Goal: Information Seeking & Learning: Learn about a topic

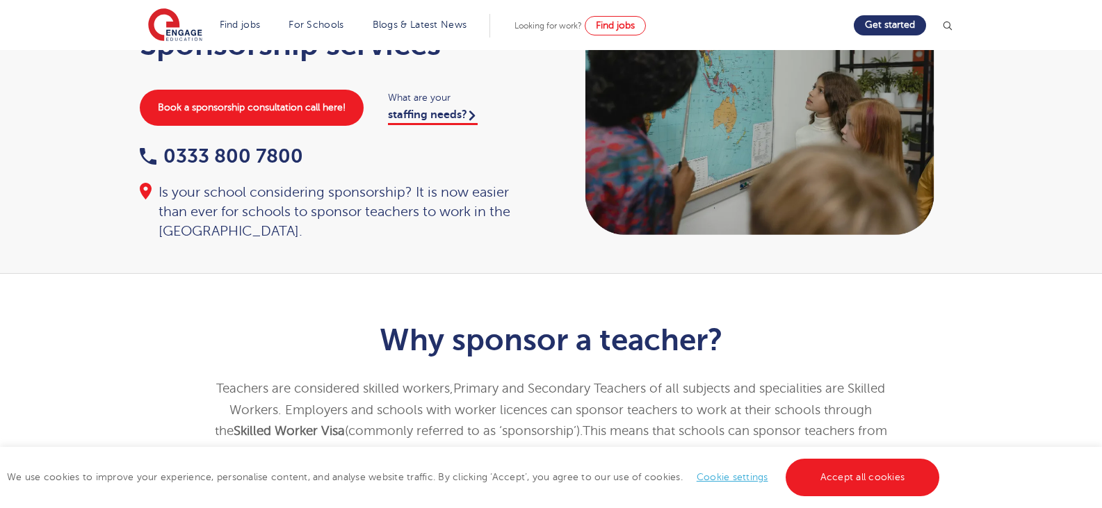
scroll to position [139, 0]
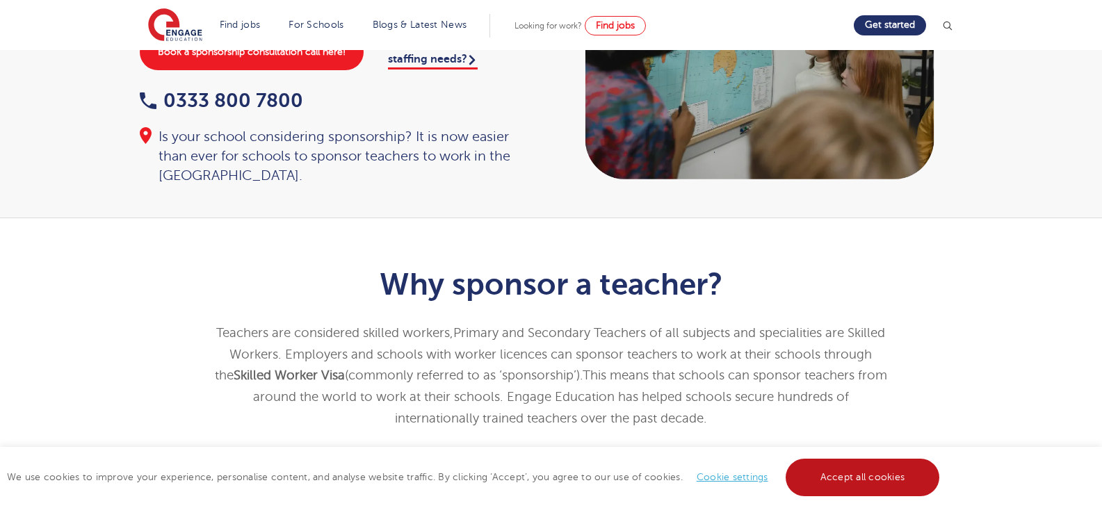
click at [884, 470] on link "Accept all cookies" at bounding box center [863, 478] width 154 height 38
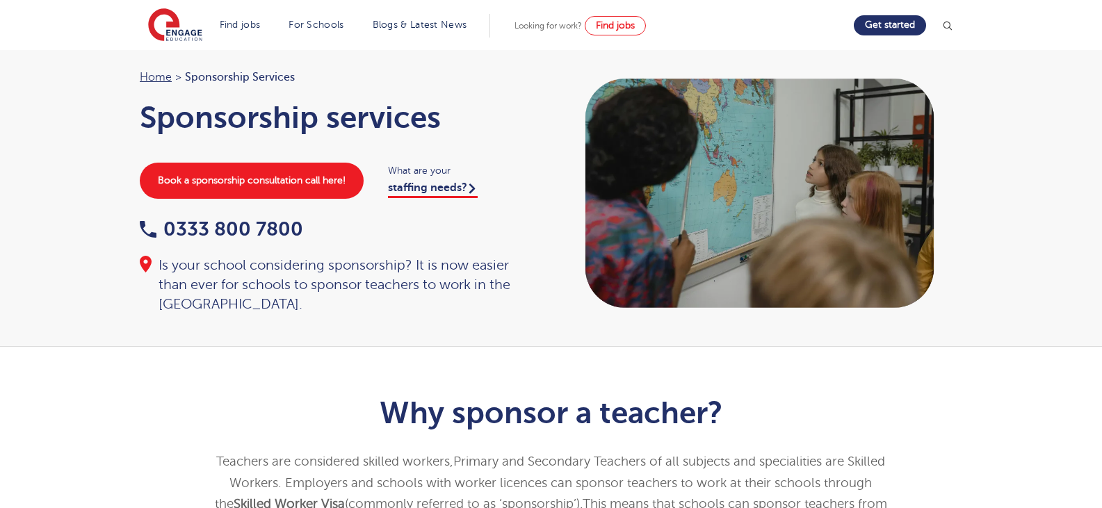
scroll to position [0, 0]
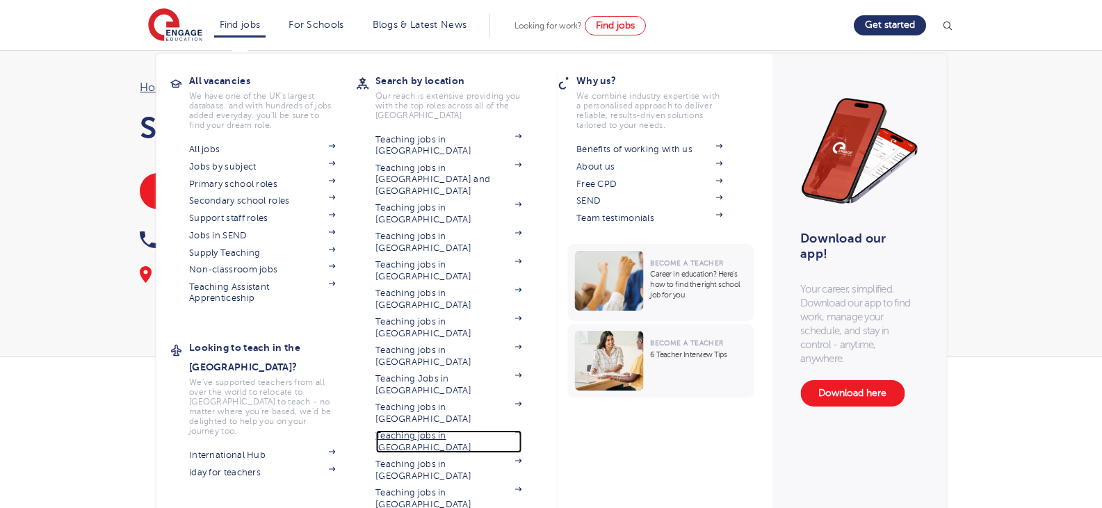
click at [476, 430] on link "Teaching jobs in [GEOGRAPHIC_DATA]" at bounding box center [448, 441] width 146 height 23
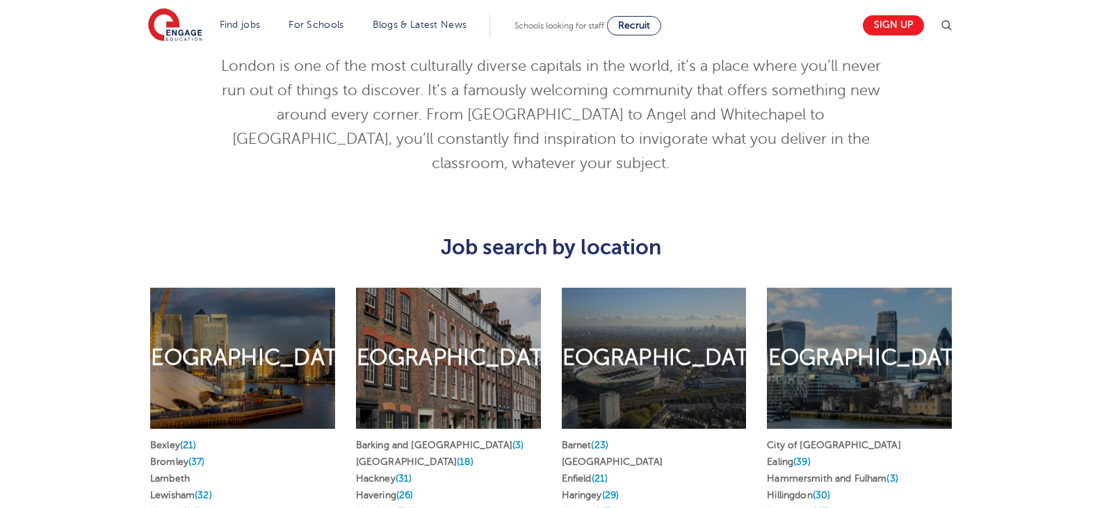
scroll to position [626, 0]
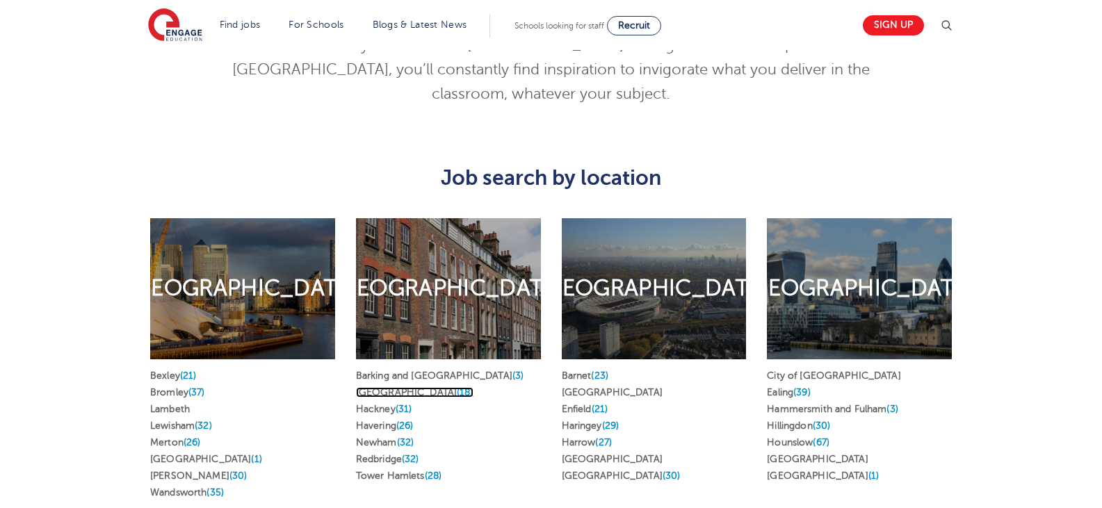
click at [391, 387] on link "Greenwich (18)" at bounding box center [414, 392] width 117 height 10
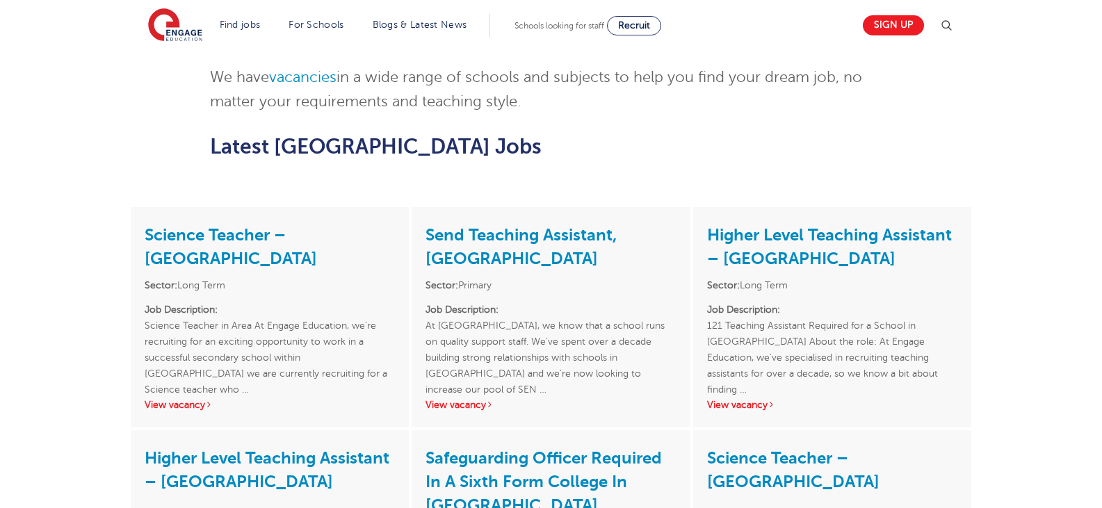
scroll to position [1947, 0]
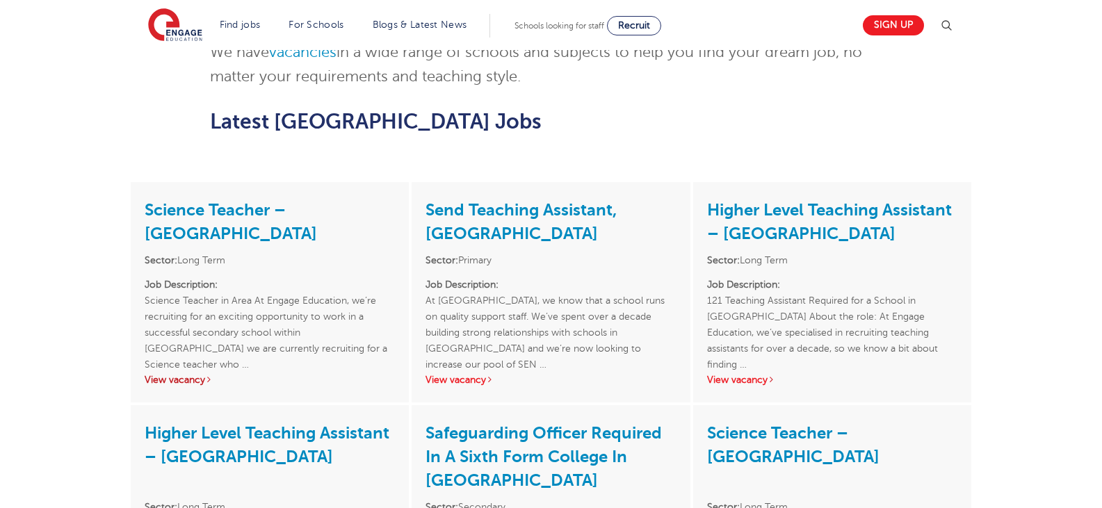
click at [180, 375] on link "View vacancy" at bounding box center [179, 380] width 68 height 10
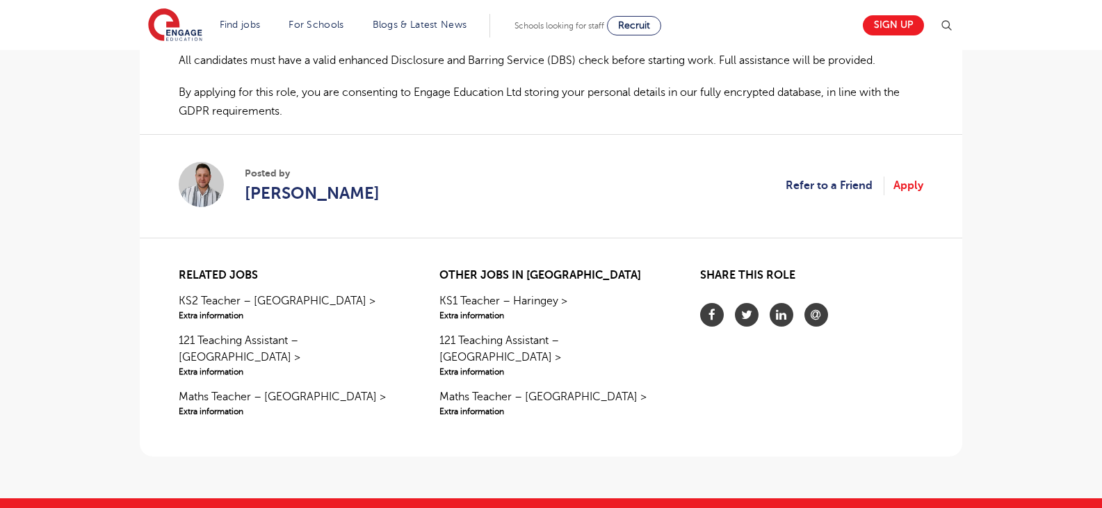
scroll to position [1043, 0]
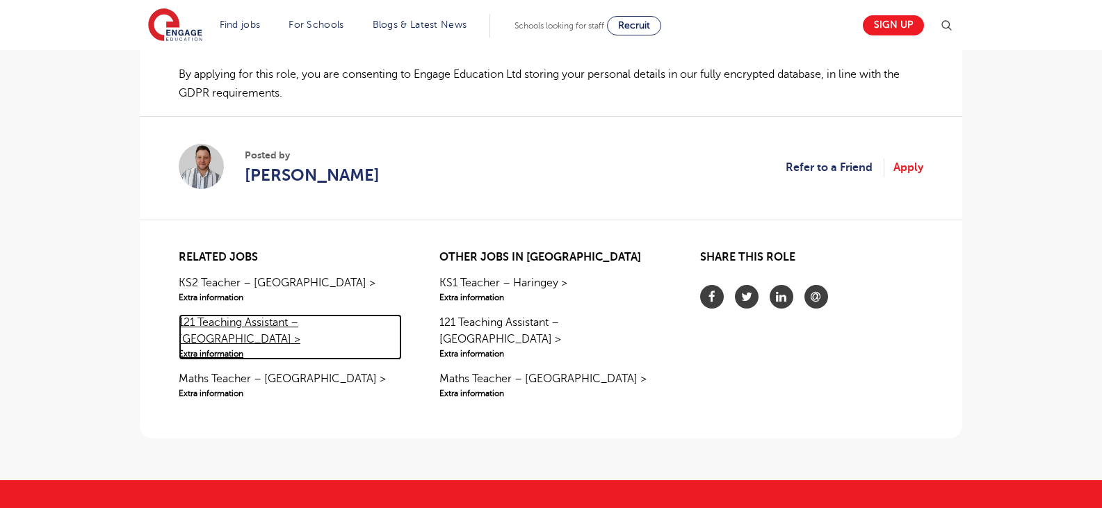
click at [220, 323] on link "121 Teaching Assistant – Wandsworth > Extra information" at bounding box center [290, 337] width 223 height 46
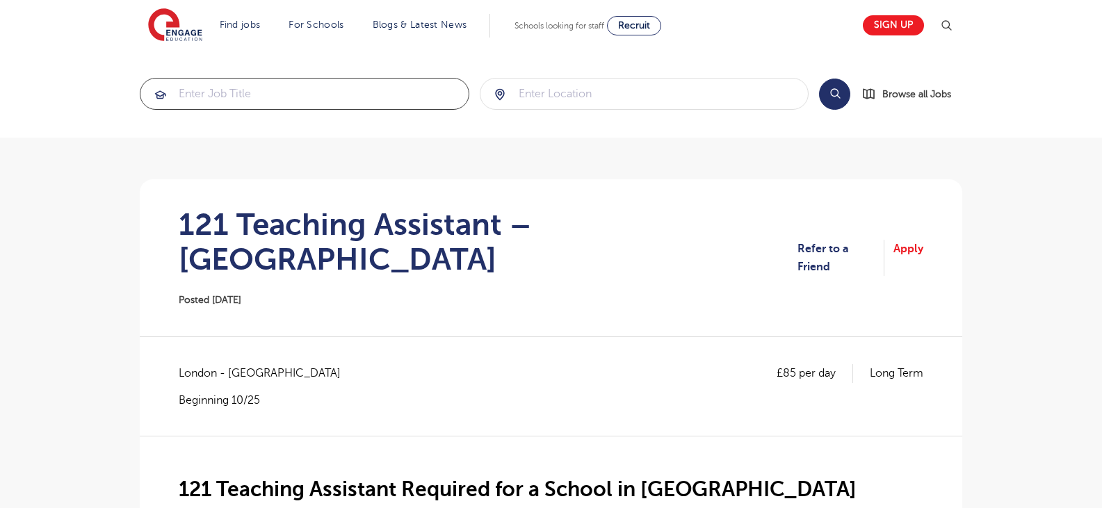
click at [371, 96] on input "search" at bounding box center [304, 94] width 328 height 31
type input "sponsoship"
click button "Submit" at bounding box center [0, 0] width 0 height 0
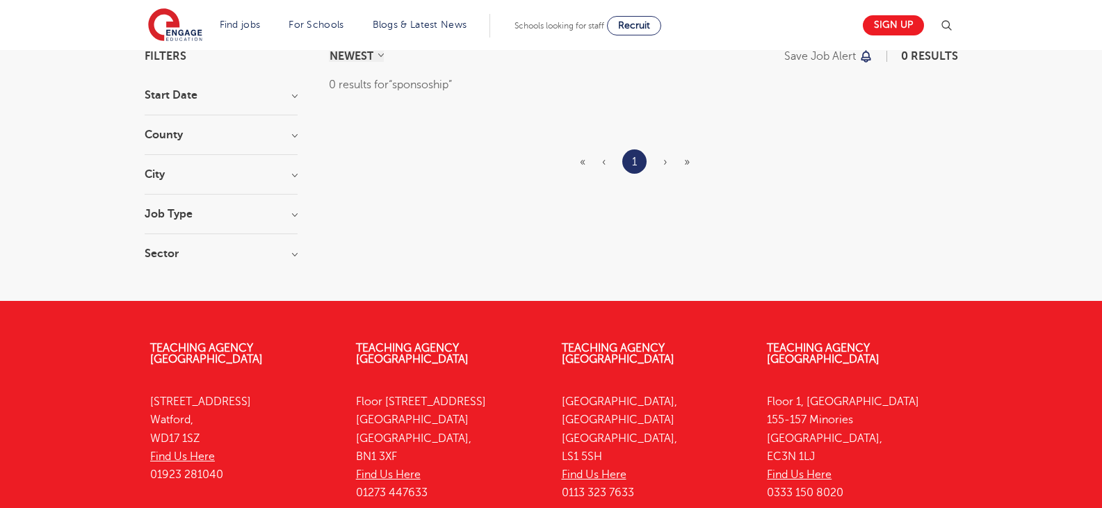
scroll to position [139, 0]
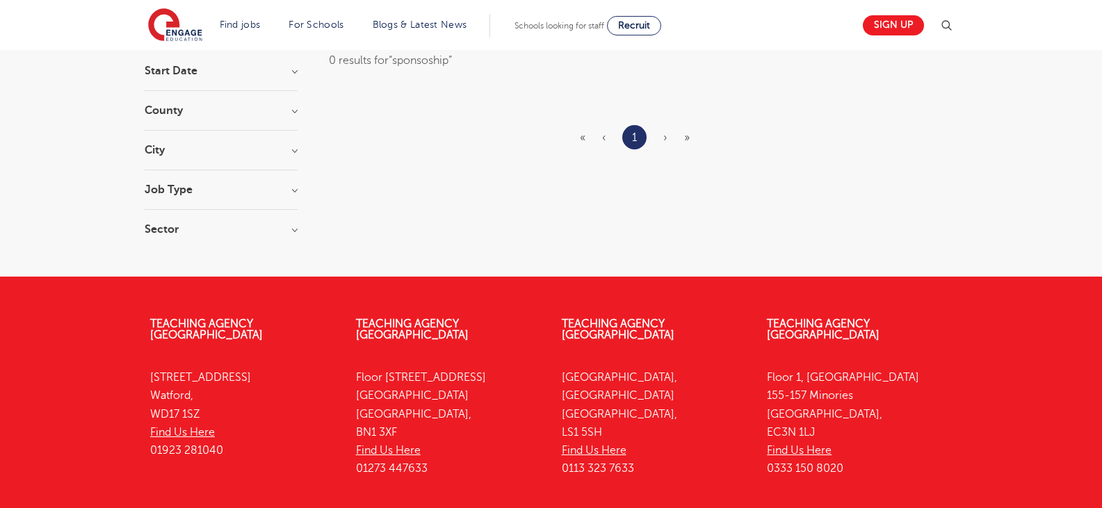
click at [293, 188] on h3 "Job Type" at bounding box center [221, 189] width 153 height 11
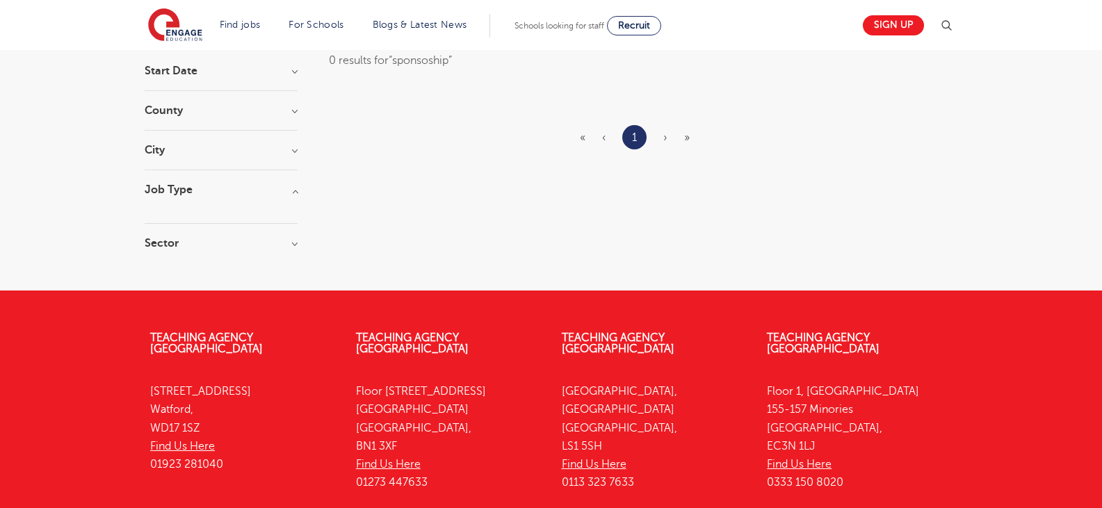
click at [293, 188] on h3 "Job Type" at bounding box center [221, 189] width 153 height 11
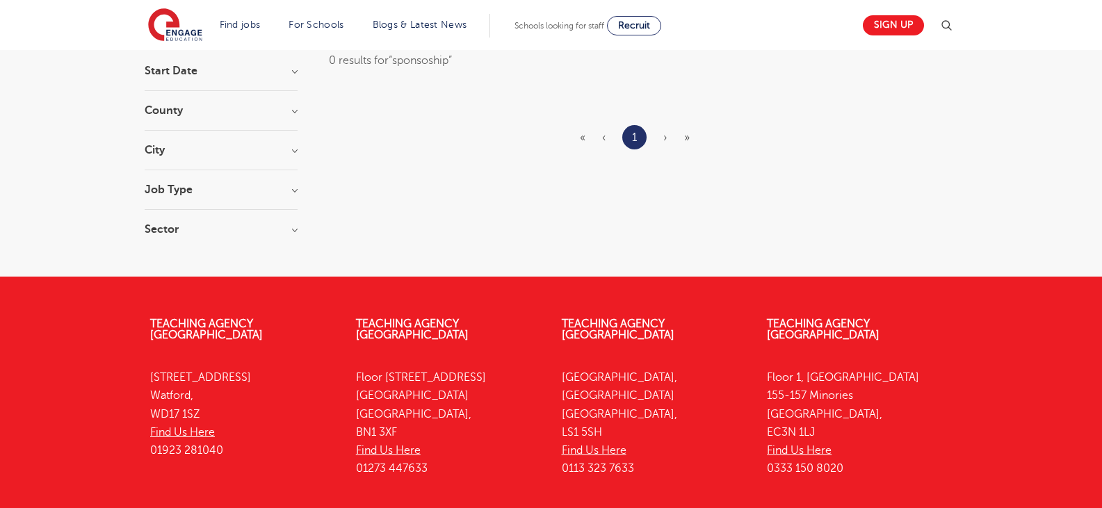
click at [298, 113] on div "Filters Start Date County City Job Type Sector Cancel View Results NEWEST OLDES…" at bounding box center [551, 137] width 834 height 222
click at [292, 73] on h3 "Start Date" at bounding box center [221, 70] width 153 height 11
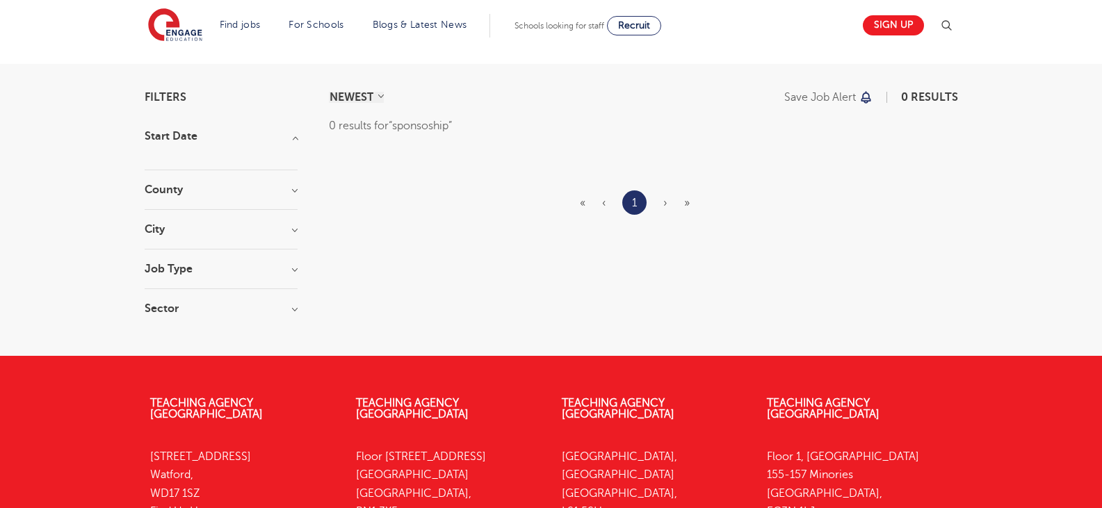
scroll to position [0, 0]
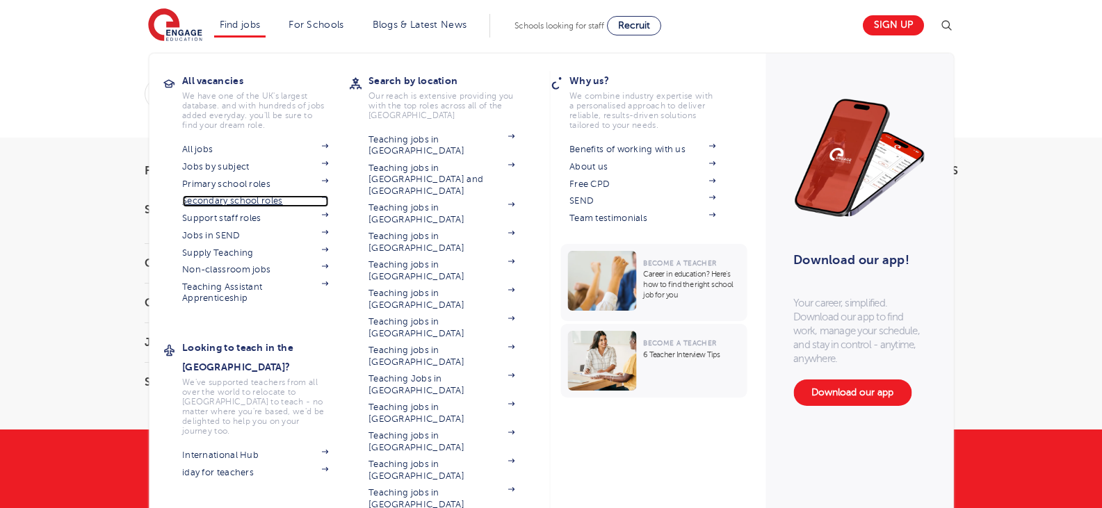
click at [251, 201] on link "Secondary school roles" at bounding box center [255, 200] width 146 height 11
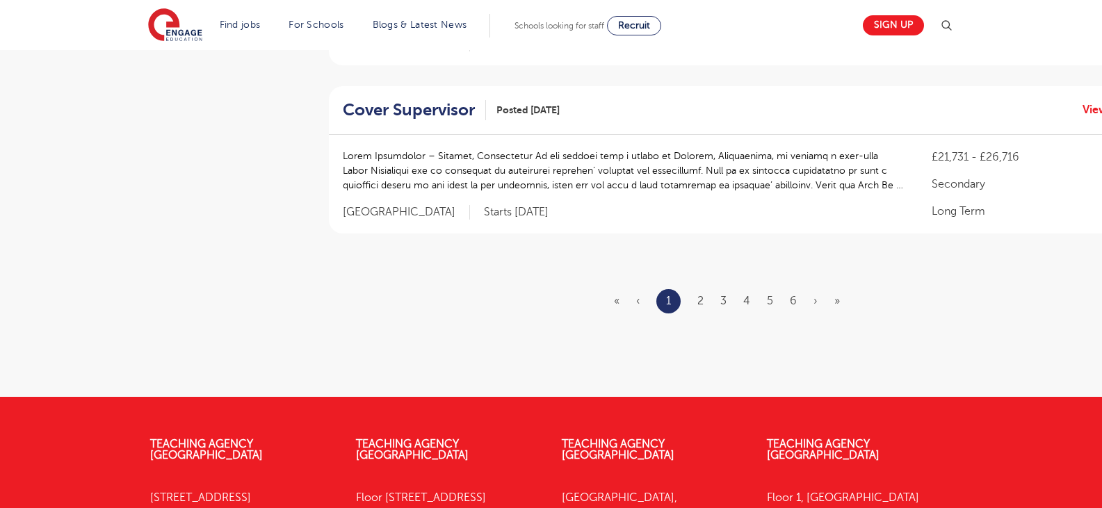
scroll to position [1738, 0]
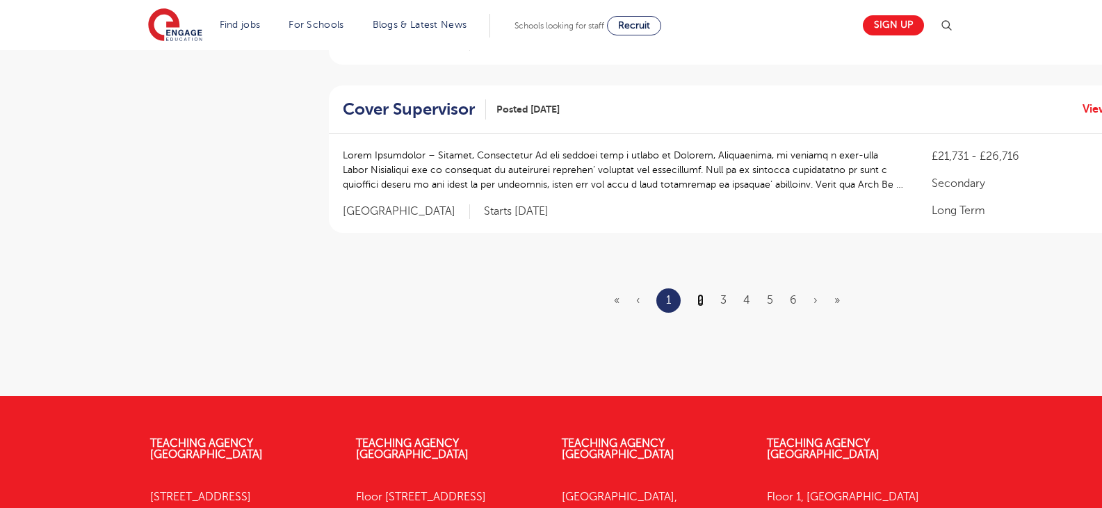
click at [701, 294] on link "2" at bounding box center [700, 300] width 6 height 13
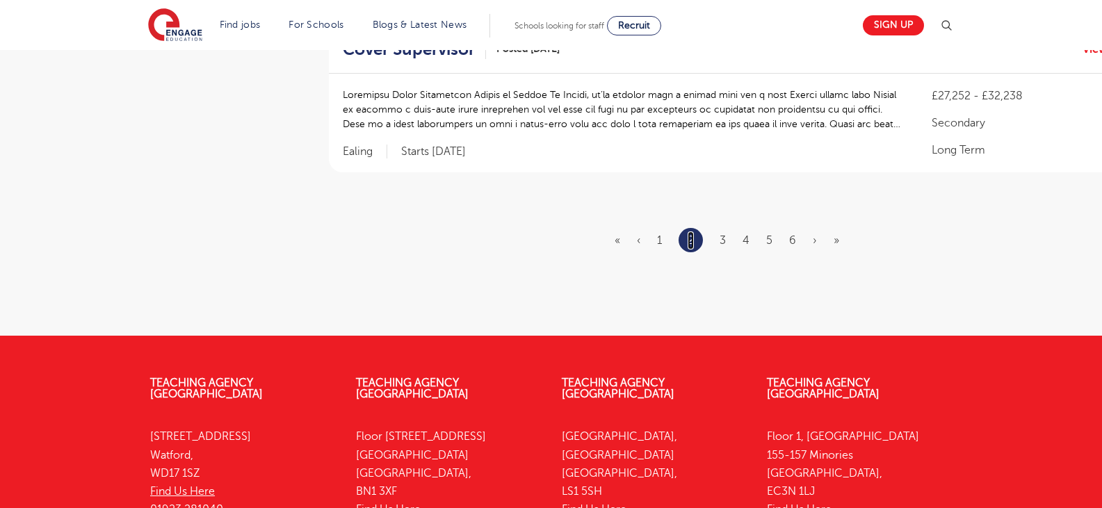
scroll to position [0, 0]
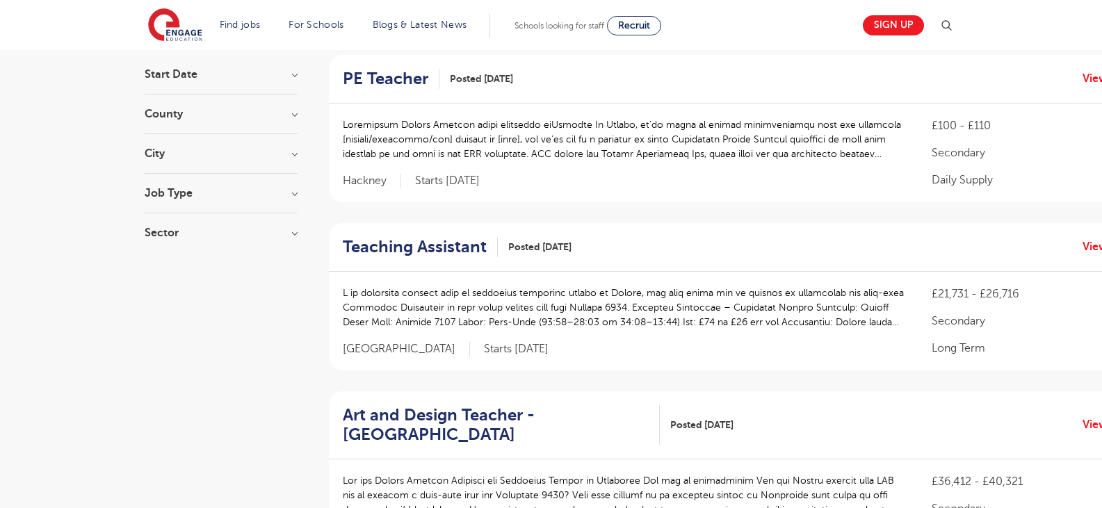
scroll to position [139, 0]
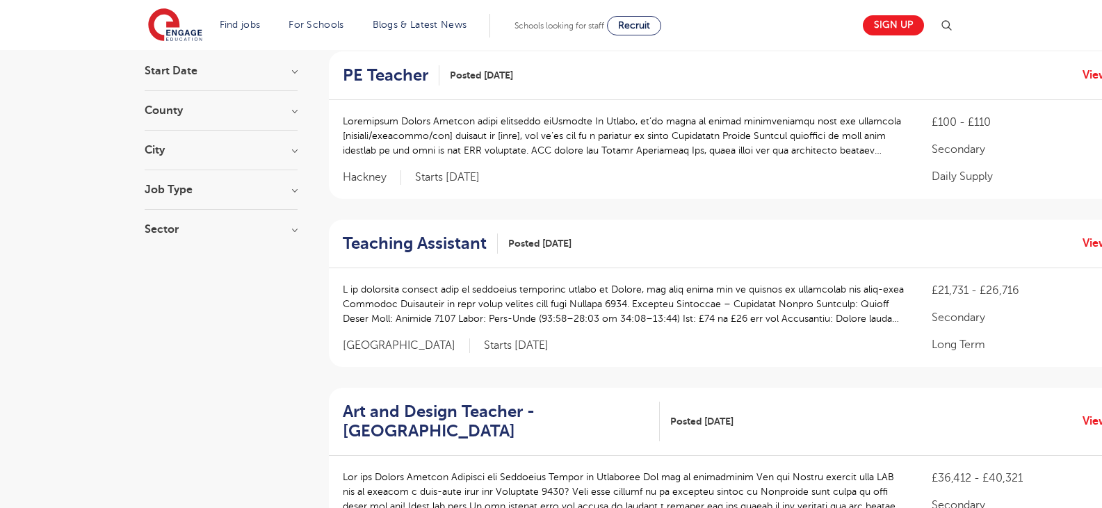
click at [464, 316] on p at bounding box center [624, 304] width 562 height 44
click at [466, 248] on h2 "Teaching Assistant" at bounding box center [415, 244] width 144 height 20
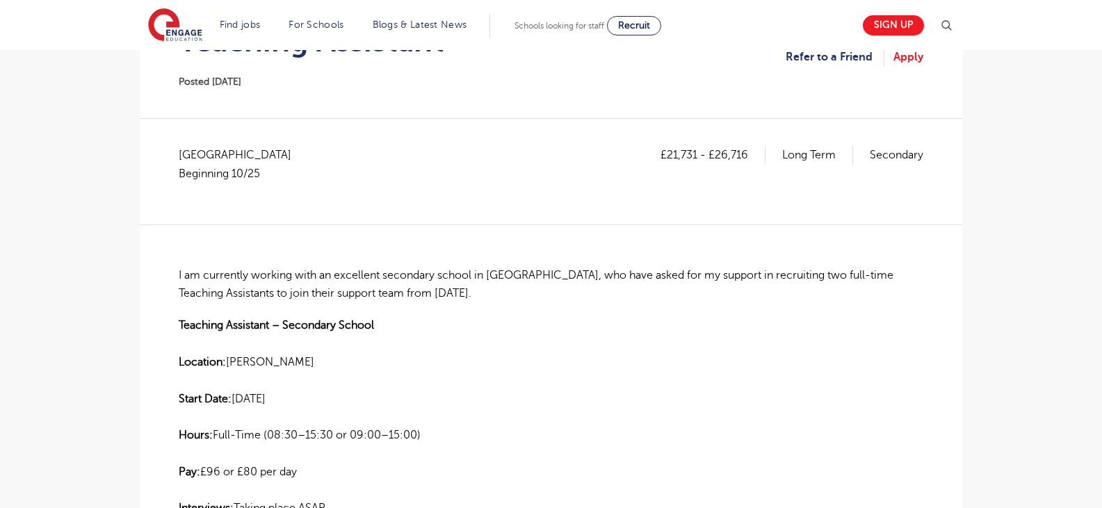
scroll to position [209, 0]
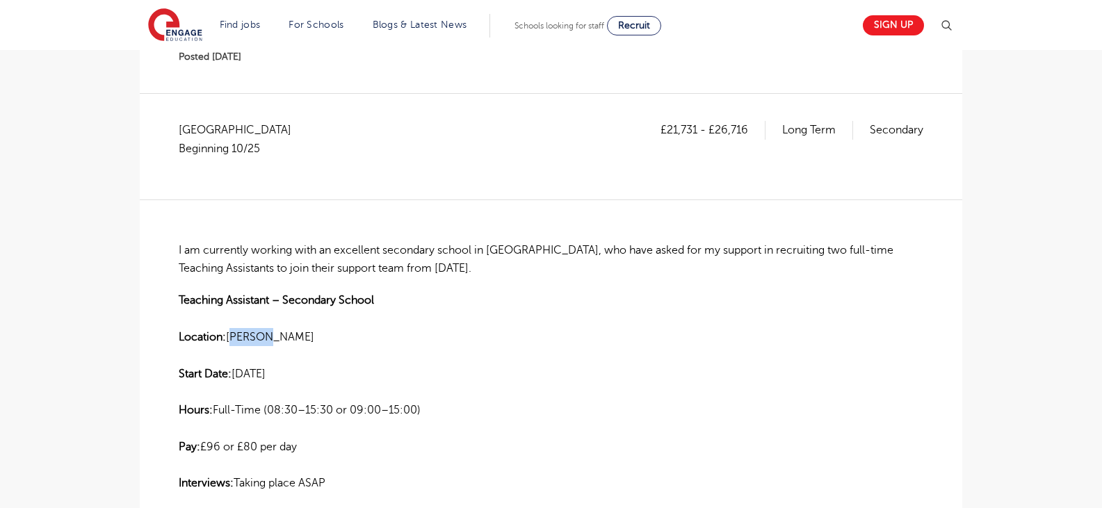
drag, startPoint x: 231, startPoint y: 341, endPoint x: 269, endPoint y: 335, distance: 38.6
click at [269, 335] on p "Teaching Assistant – Secondary School Location: [PERSON_NAME] Start Date: [DATE…" at bounding box center [551, 391] width 745 height 201
copy p "[PERSON_NAME]"
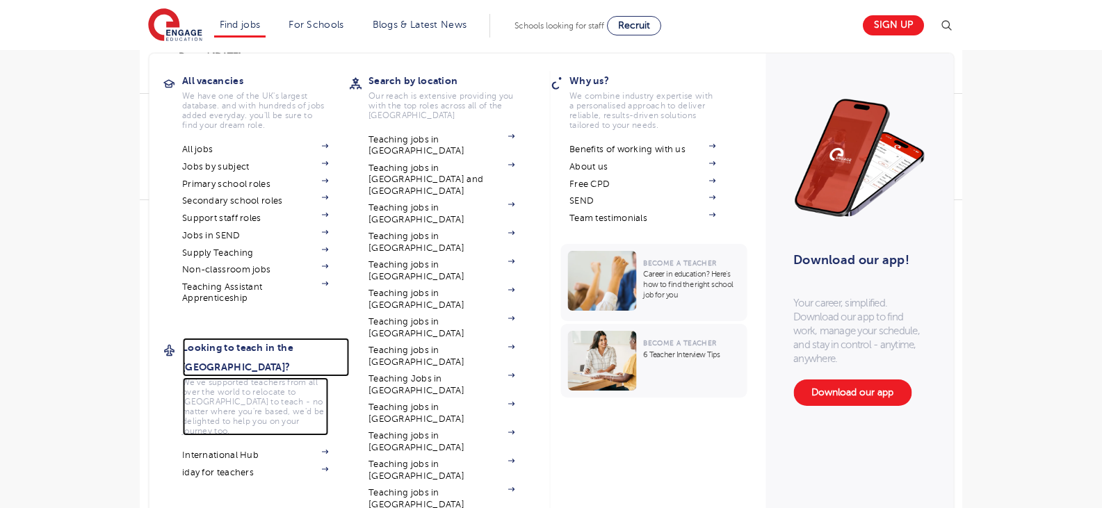
click at [256, 346] on h3 "Looking to teach in the [GEOGRAPHIC_DATA]?" at bounding box center [265, 357] width 167 height 39
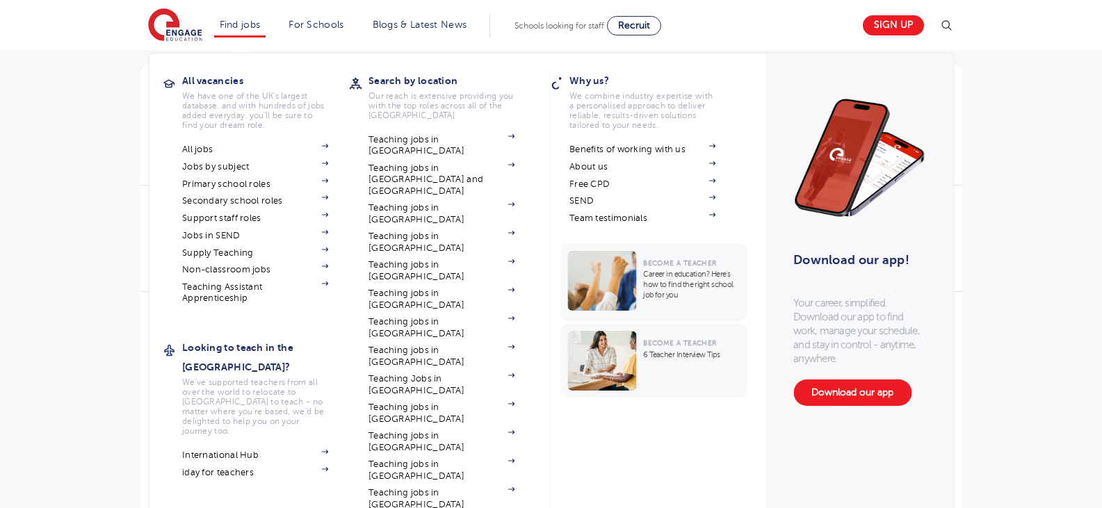
scroll to position [139, 0]
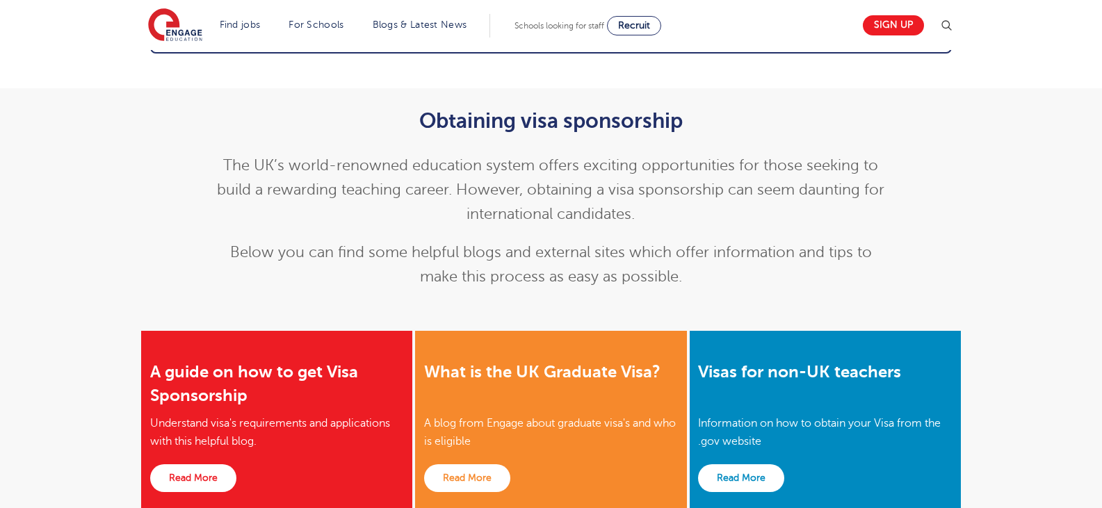
scroll to position [1390, 0]
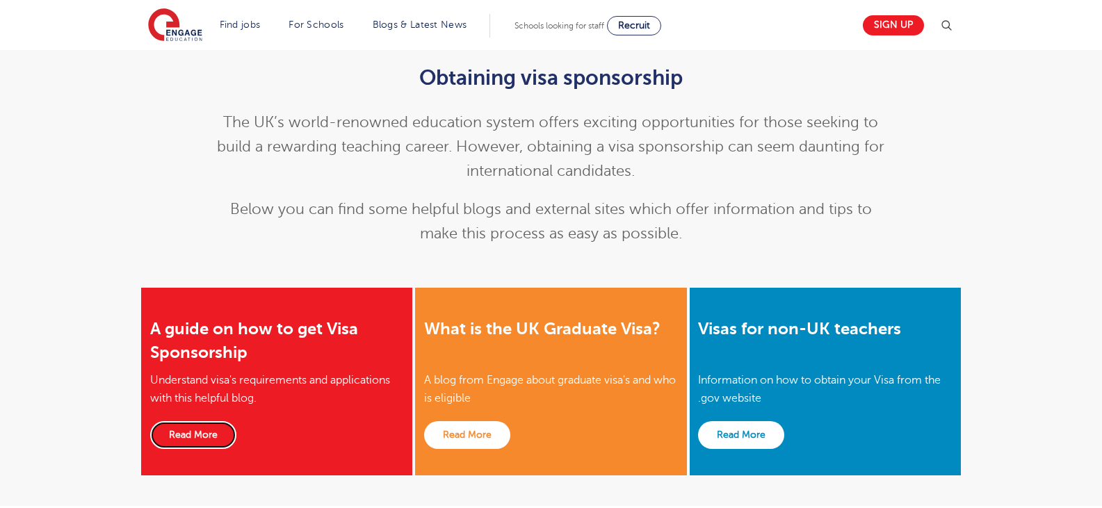
click at [207, 421] on link "Read More" at bounding box center [193, 435] width 86 height 28
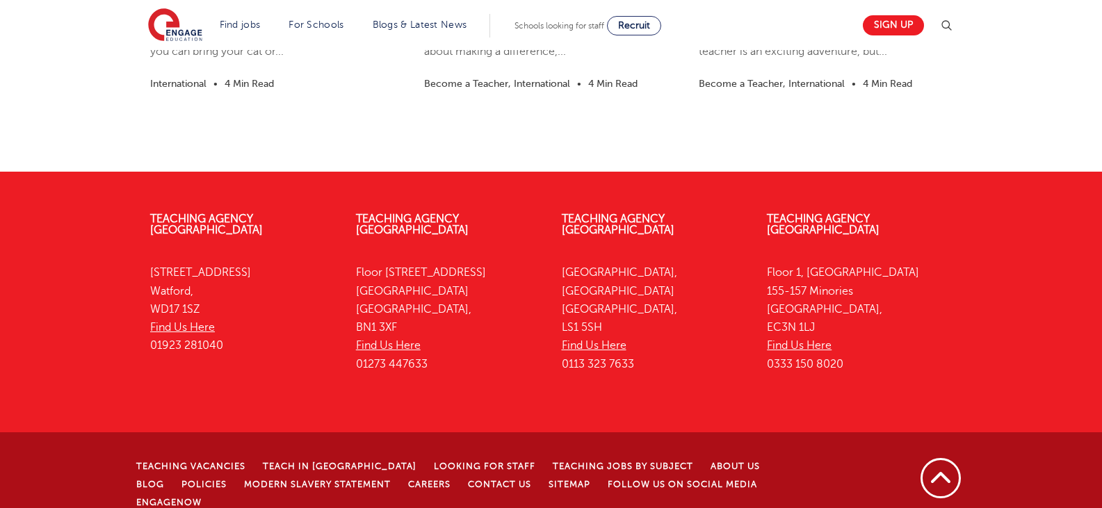
scroll to position [2492, 0]
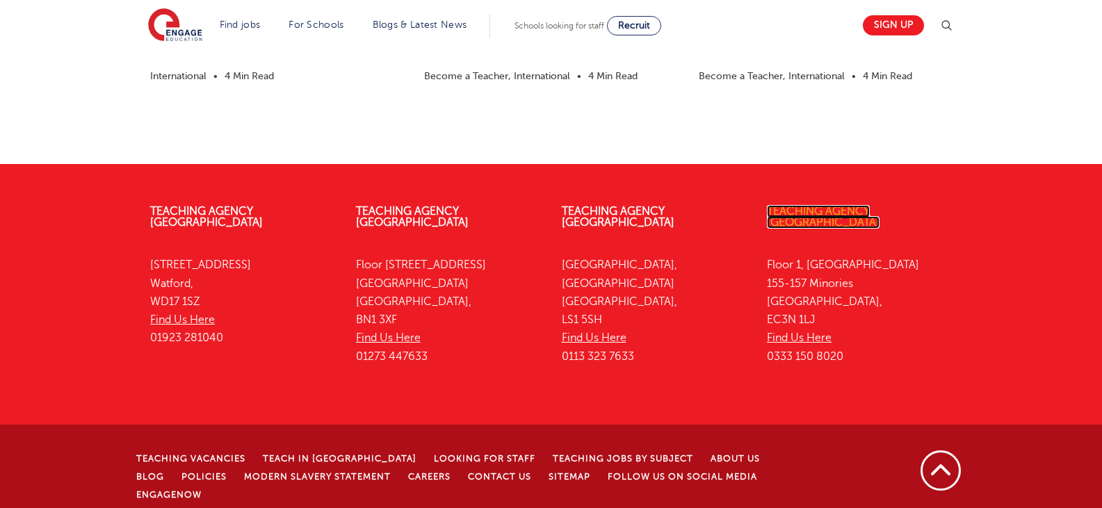
click at [831, 210] on link "Teaching Agency [GEOGRAPHIC_DATA]" at bounding box center [823, 217] width 113 height 24
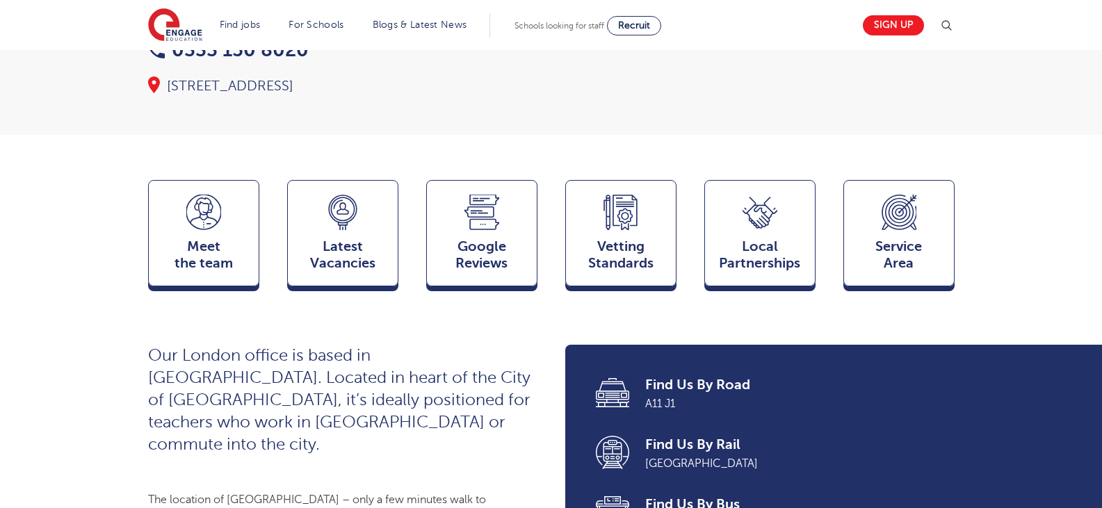
scroll to position [278, 0]
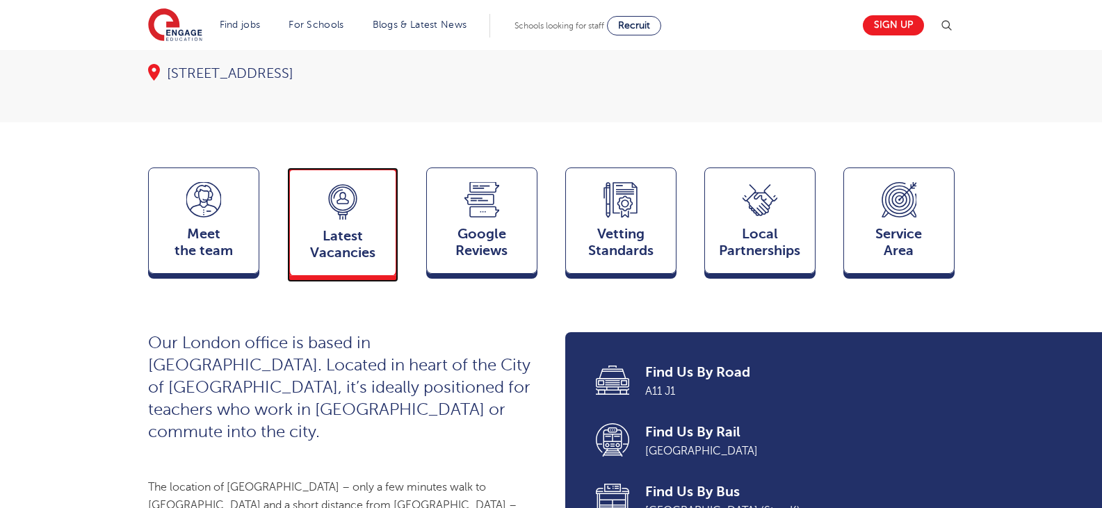
click at [348, 240] on div "Latest Vacancies Jobs" at bounding box center [342, 222] width 111 height 108
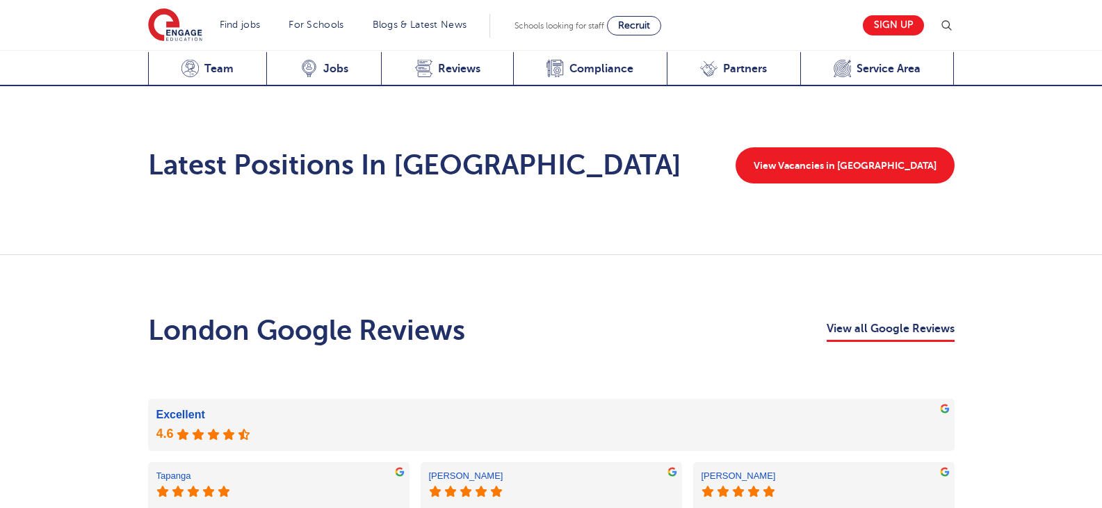
scroll to position [2258, 0]
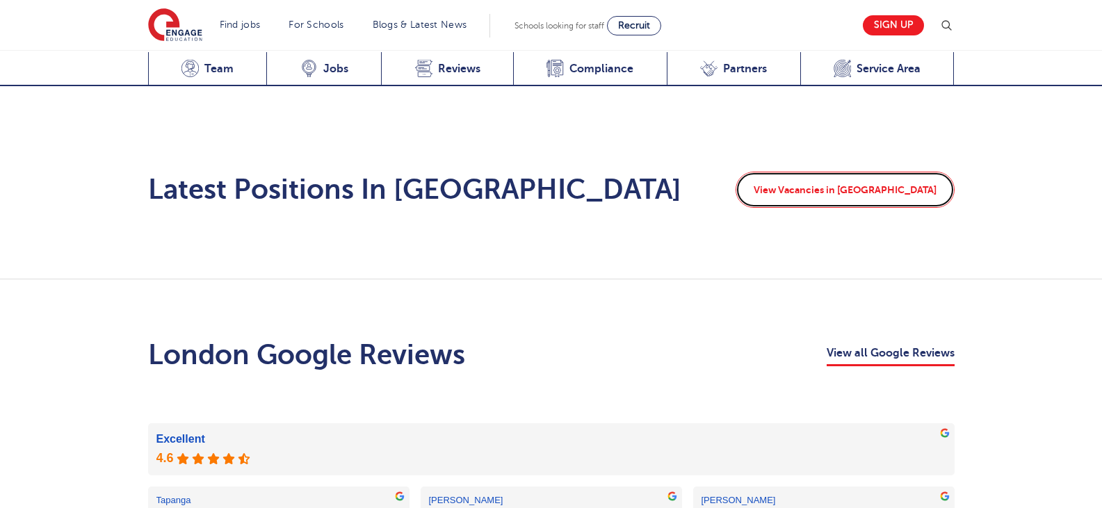
click at [866, 172] on link "View Vacancies in London" at bounding box center [845, 190] width 219 height 36
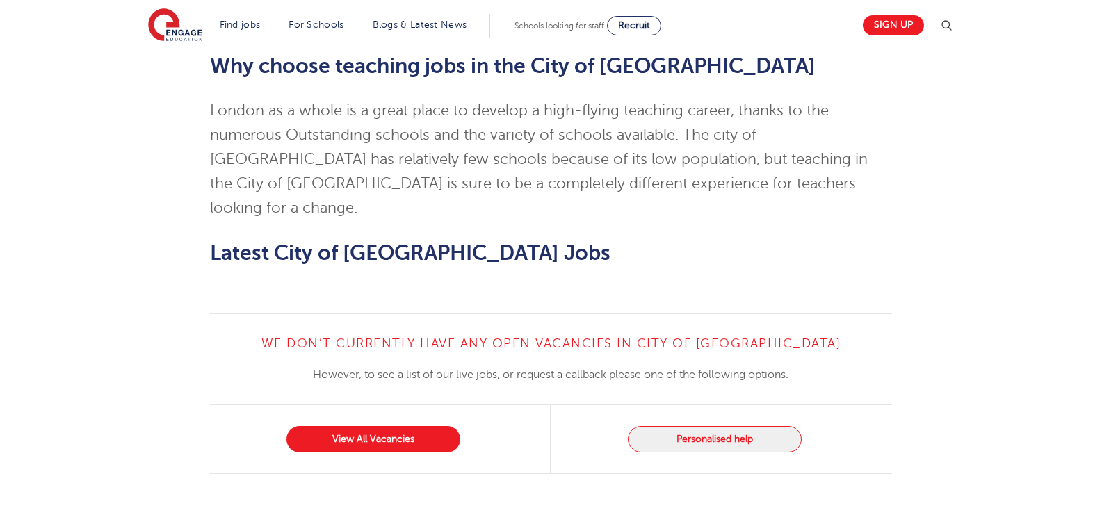
scroll to position [1251, 0]
